Goal: Task Accomplishment & Management: Use online tool/utility

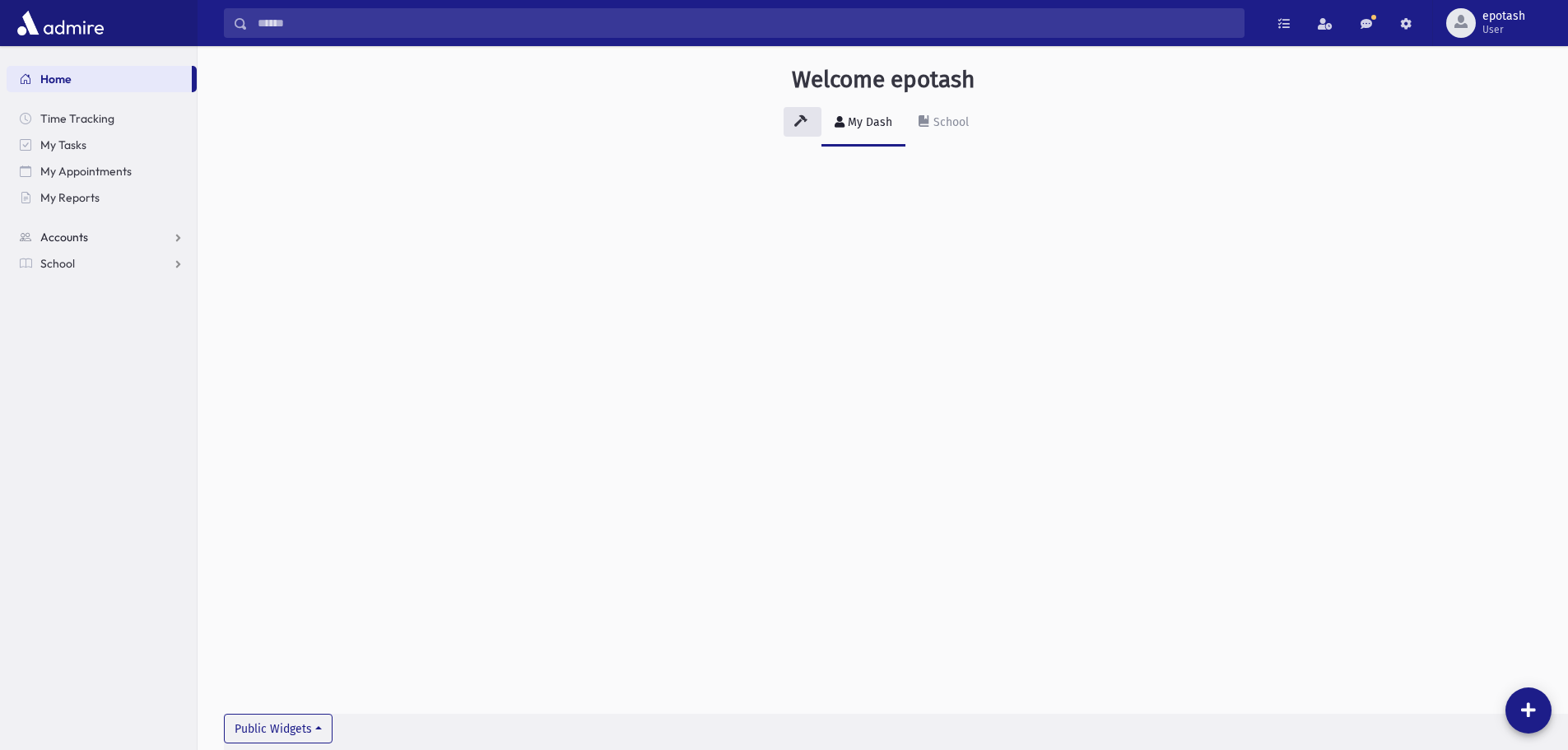
click at [129, 233] on link "Accounts" at bounding box center [101, 237] width 190 height 27
click at [128, 309] on link "School" at bounding box center [101, 316] width 190 height 27
click at [106, 317] on span "Attendance" at bounding box center [80, 317] width 61 height 15
click at [92, 343] on link "Entry" at bounding box center [101, 342] width 190 height 27
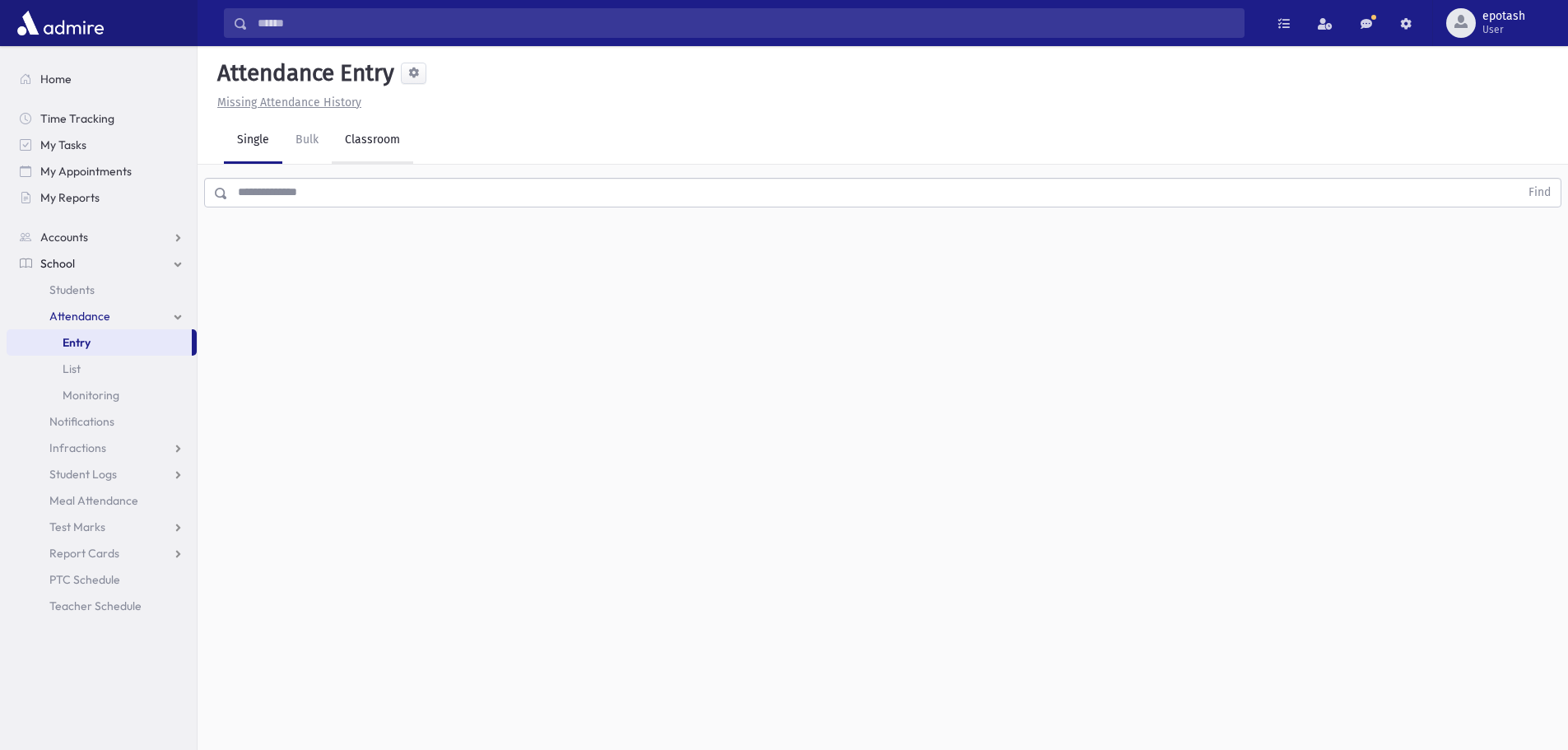
click at [379, 144] on link "Classroom" at bounding box center [373, 141] width 82 height 46
click at [420, 218] on div "--Select One--" at bounding box center [447, 213] width 163 height 17
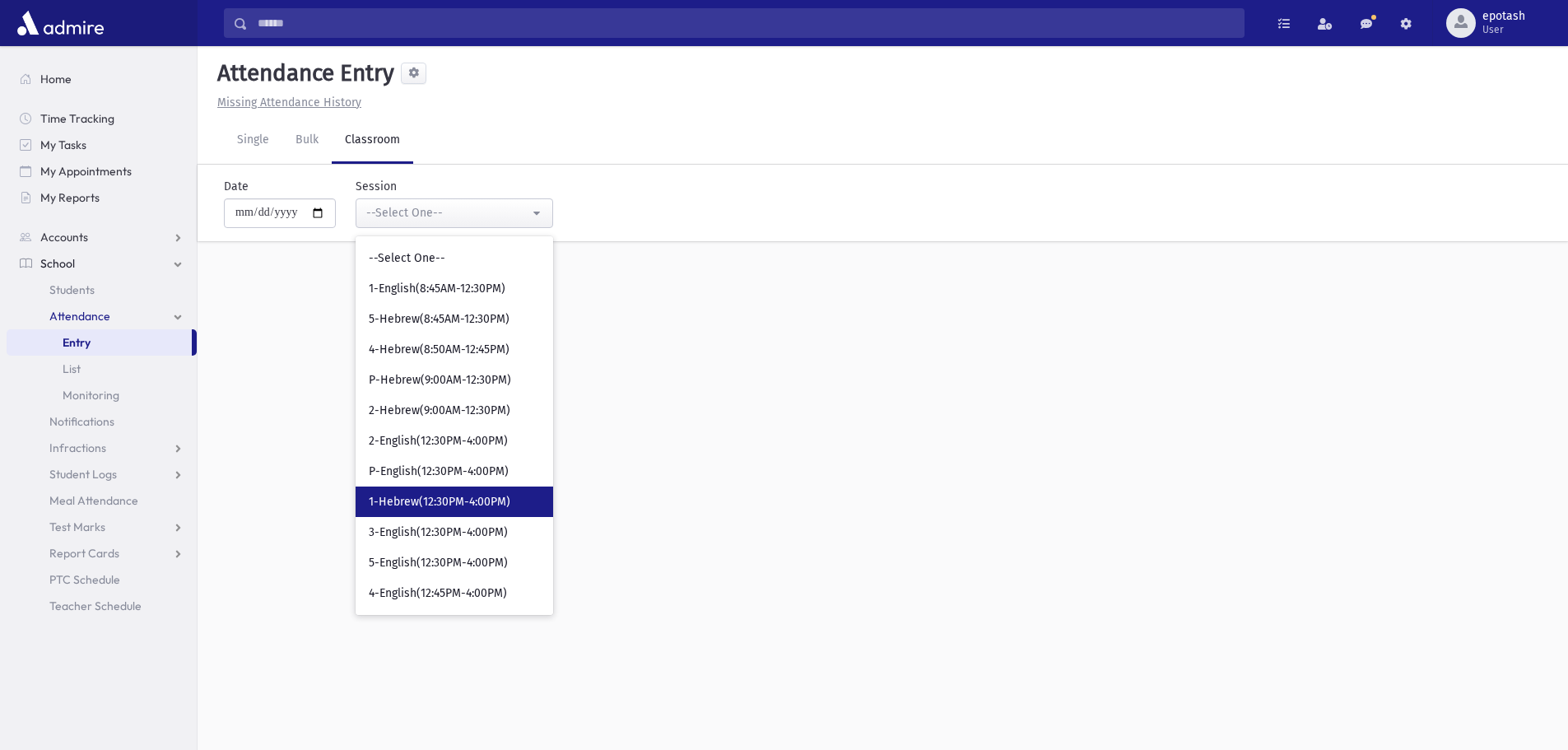
scroll to position [37, 0]
